Goal: Transaction & Acquisition: Purchase product/service

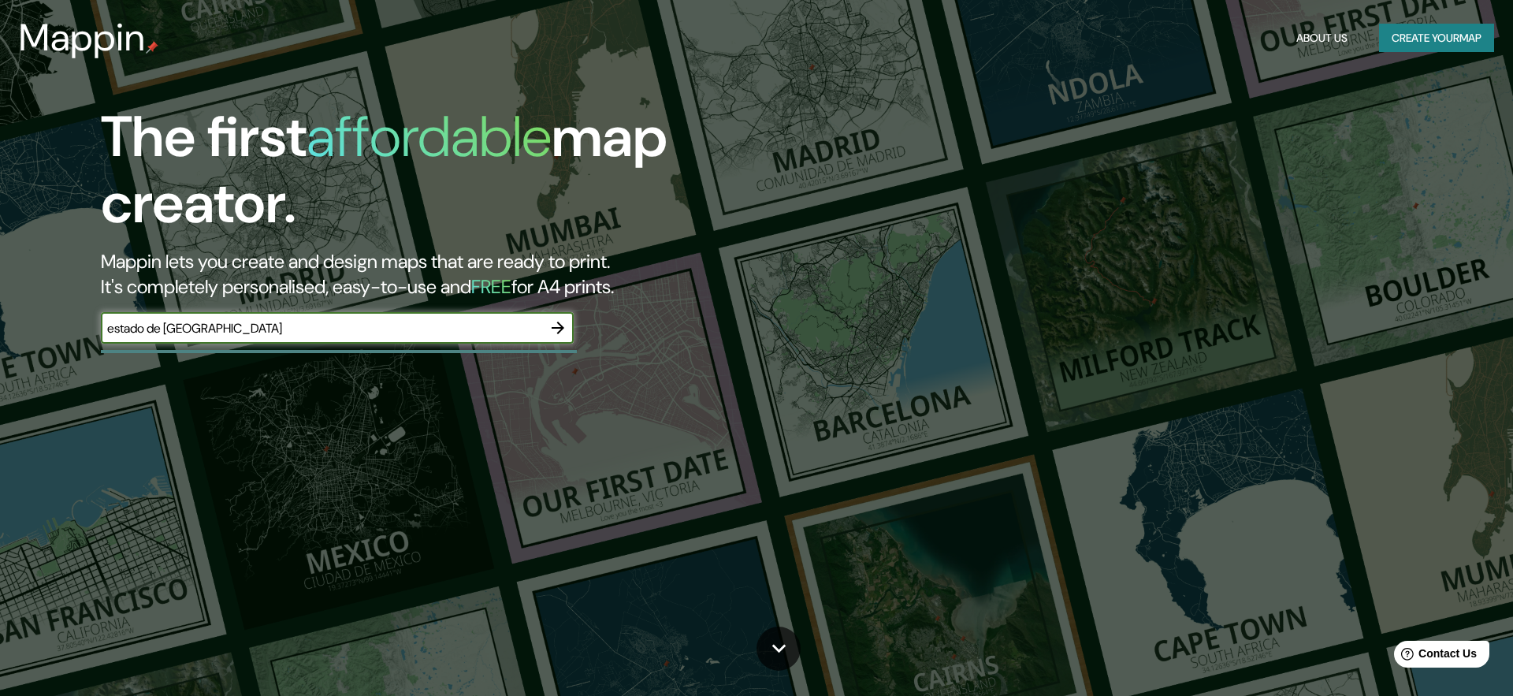
type input "estado de [GEOGRAPHIC_DATA]"
click at [564, 328] on icon "button" at bounding box center [558, 327] width 19 height 19
click at [552, 326] on icon "button" at bounding box center [558, 327] width 19 height 19
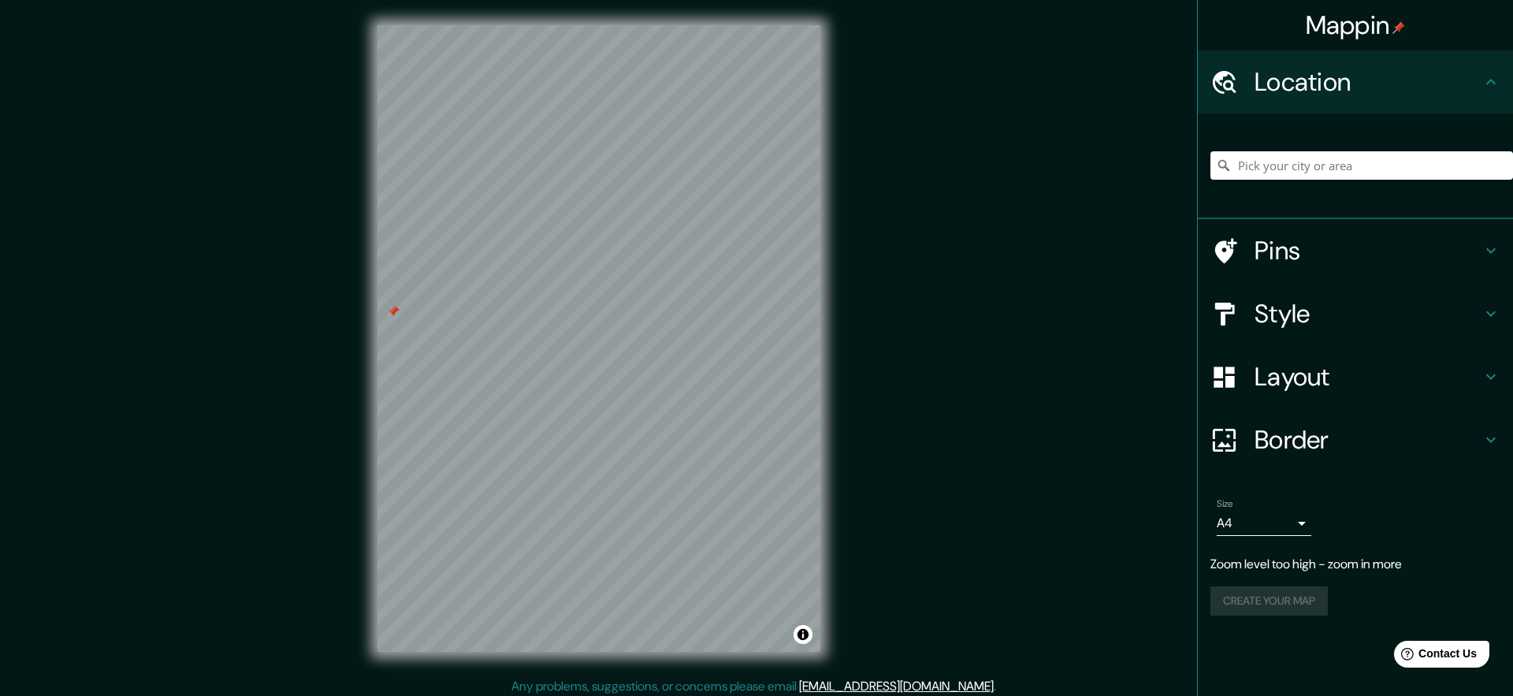
click at [1269, 244] on h4 "Pins" at bounding box center [1368, 251] width 227 height 32
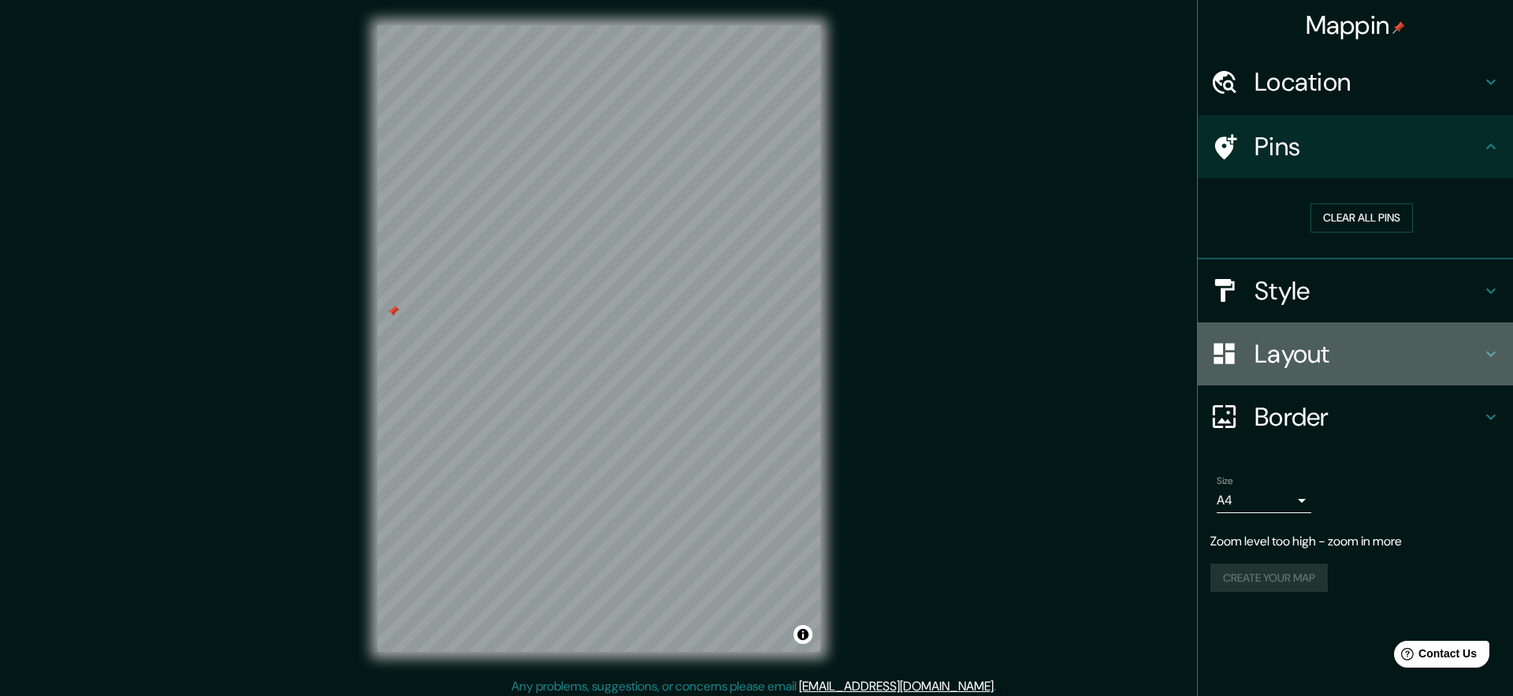
click at [1278, 360] on h4 "Layout" at bounding box center [1368, 354] width 227 height 32
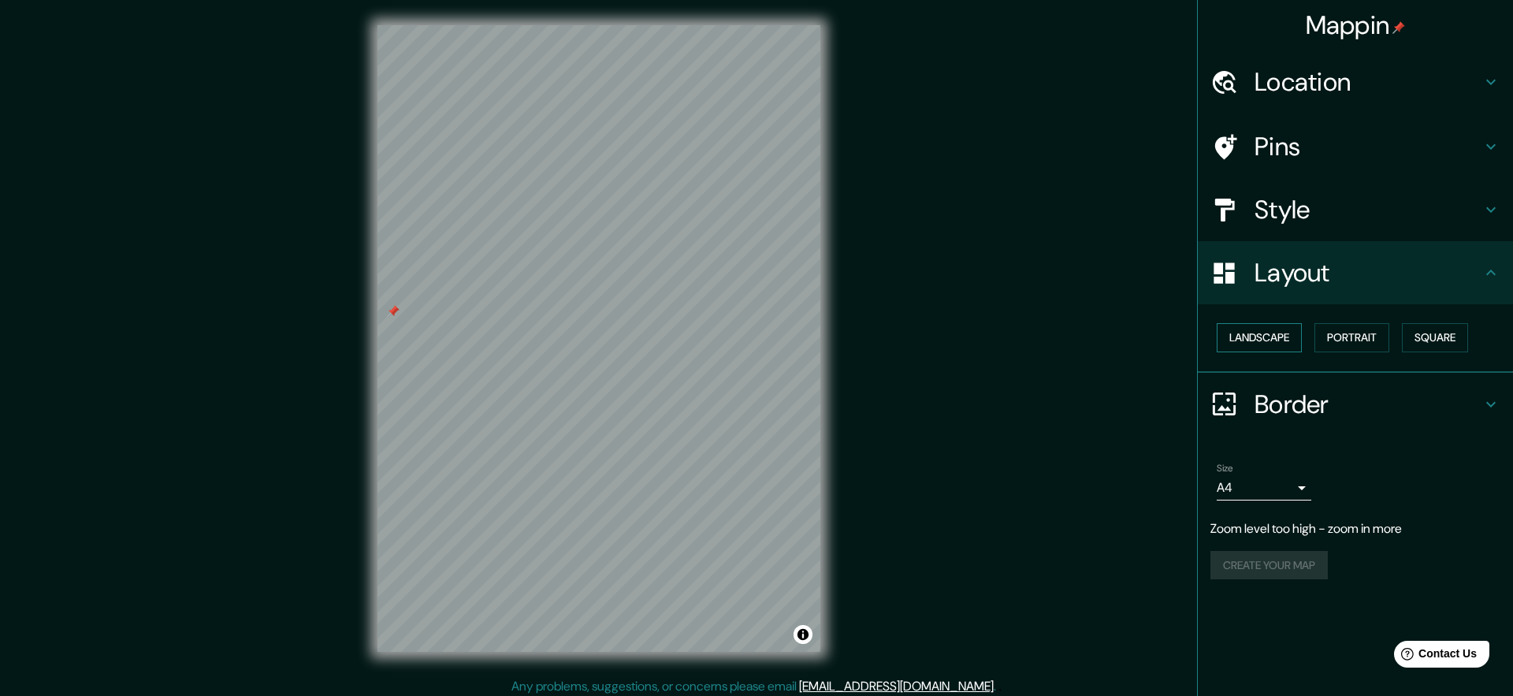
click at [1262, 343] on button "Landscape" at bounding box center [1259, 337] width 85 height 29
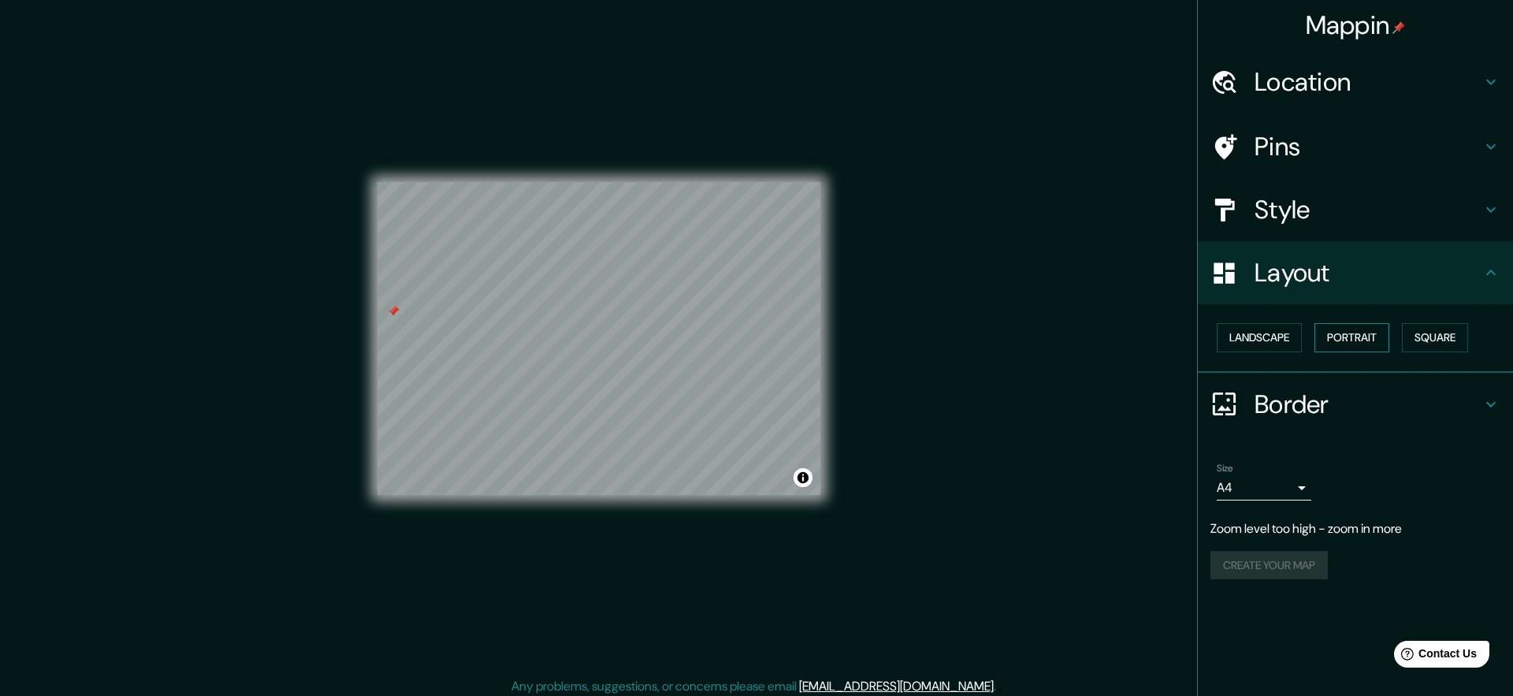
click at [1339, 329] on button "Portrait" at bounding box center [1352, 337] width 75 height 29
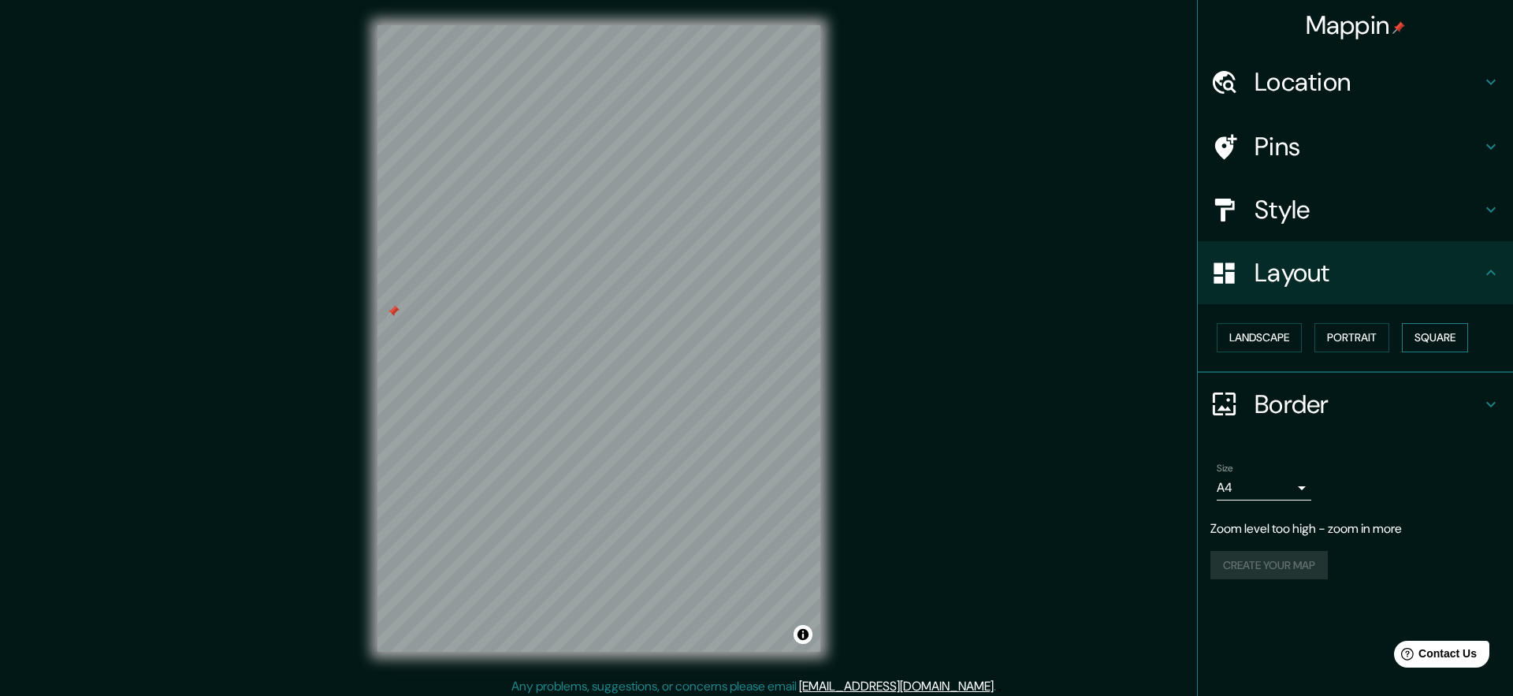
click at [1429, 340] on button "Square" at bounding box center [1435, 337] width 66 height 29
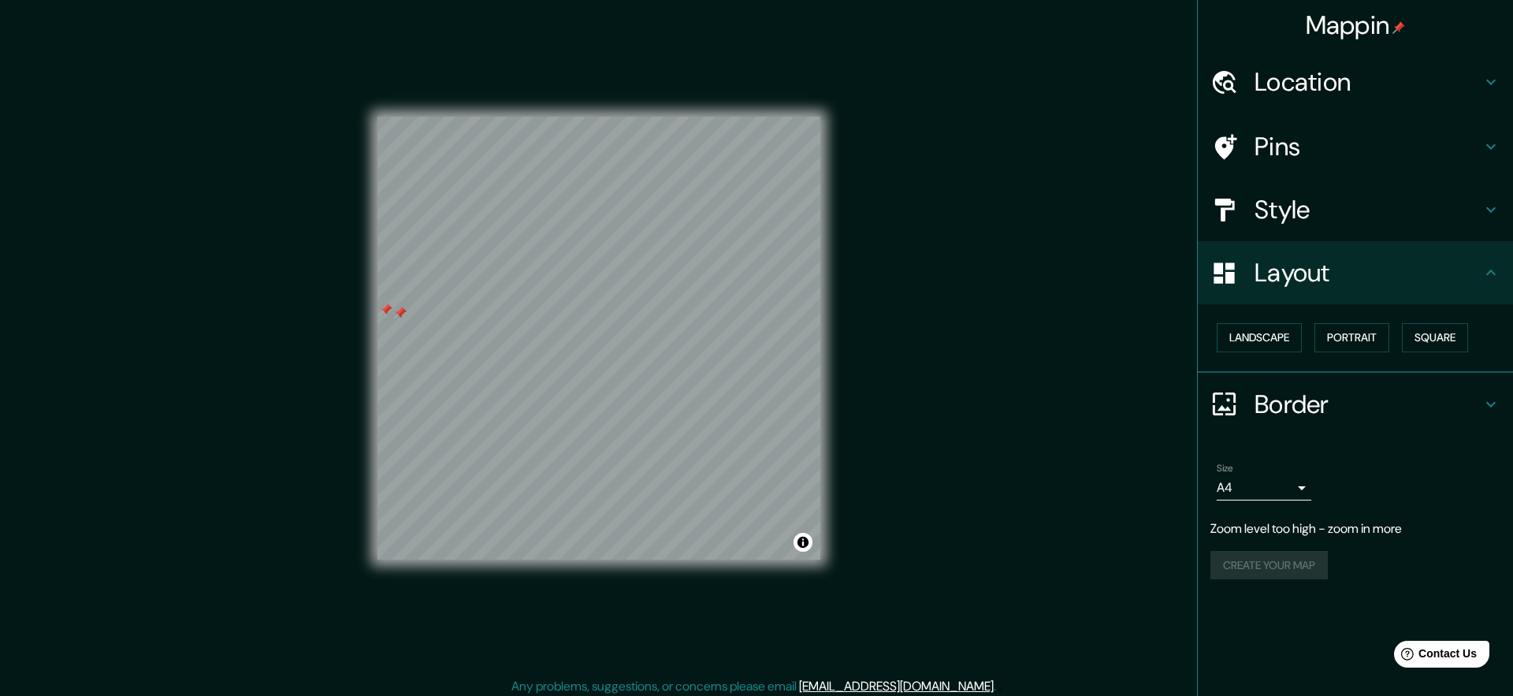
click at [383, 314] on div at bounding box center [386, 309] width 13 height 13
